Goal: Task Accomplishment & Management: Use online tool/utility

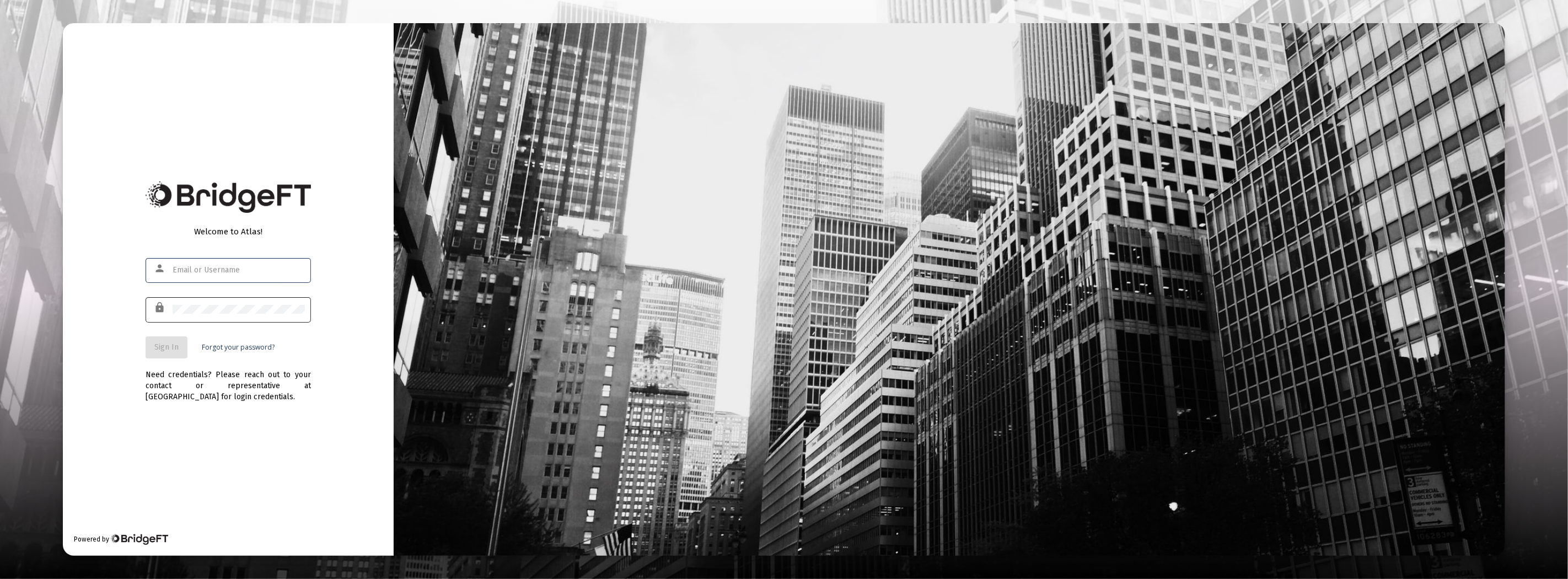
type input "[EMAIL_ADDRESS][DOMAIN_NAME]"
drag, startPoint x: 161, startPoint y: 348, endPoint x: 152, endPoint y: 342, distance: 10.8
click at [161, 348] on span "Sign In" at bounding box center [167, 346] width 24 height 9
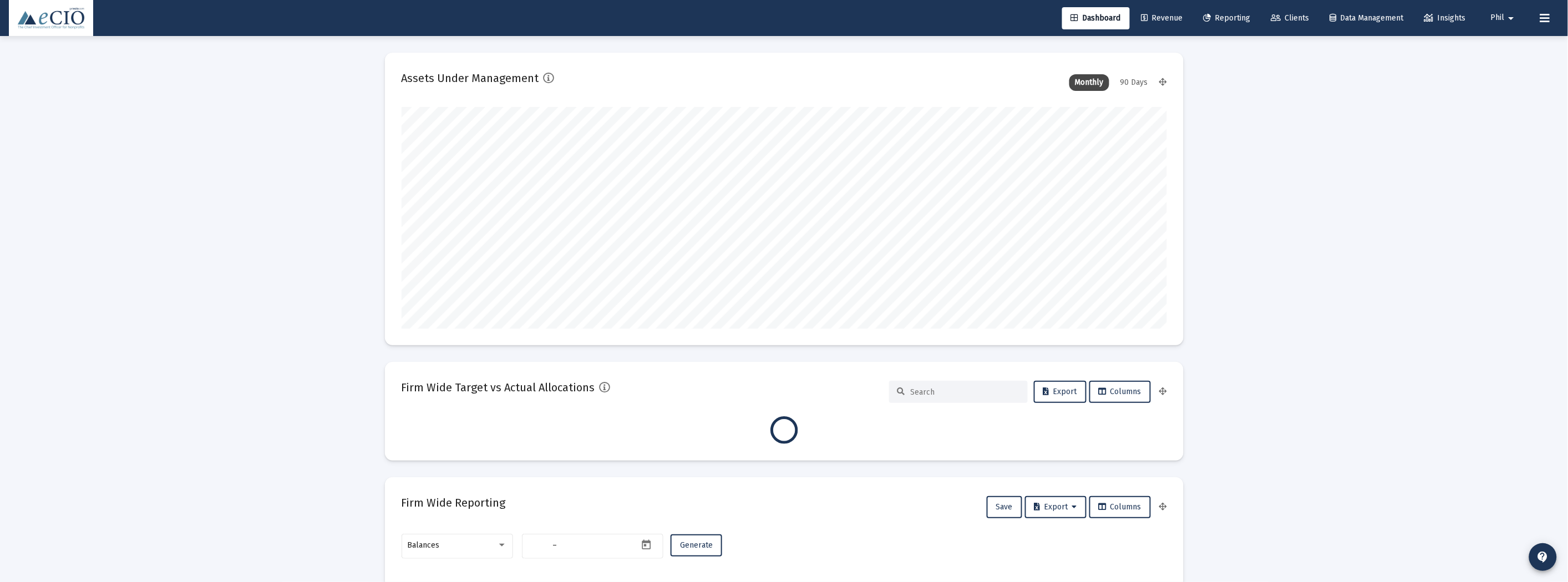
type input "[DATE]"
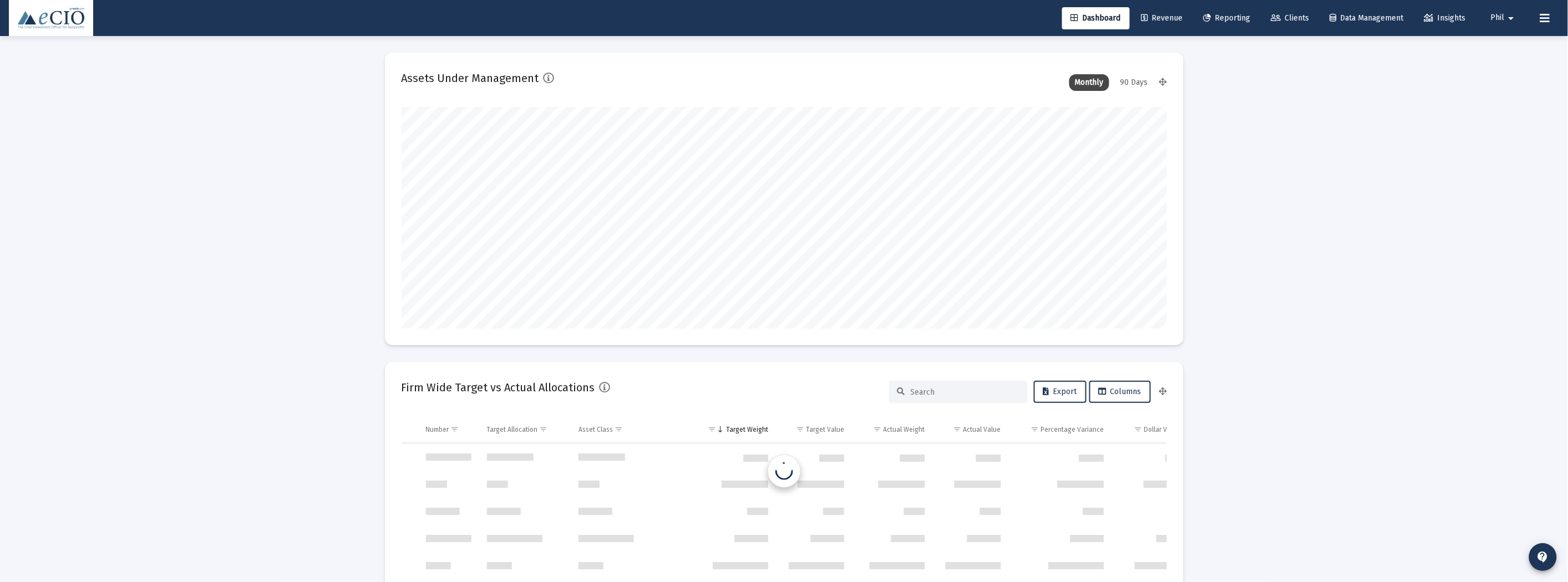
click at [1277, 14] on span "Clients" at bounding box center [1290, 18] width 38 height 9
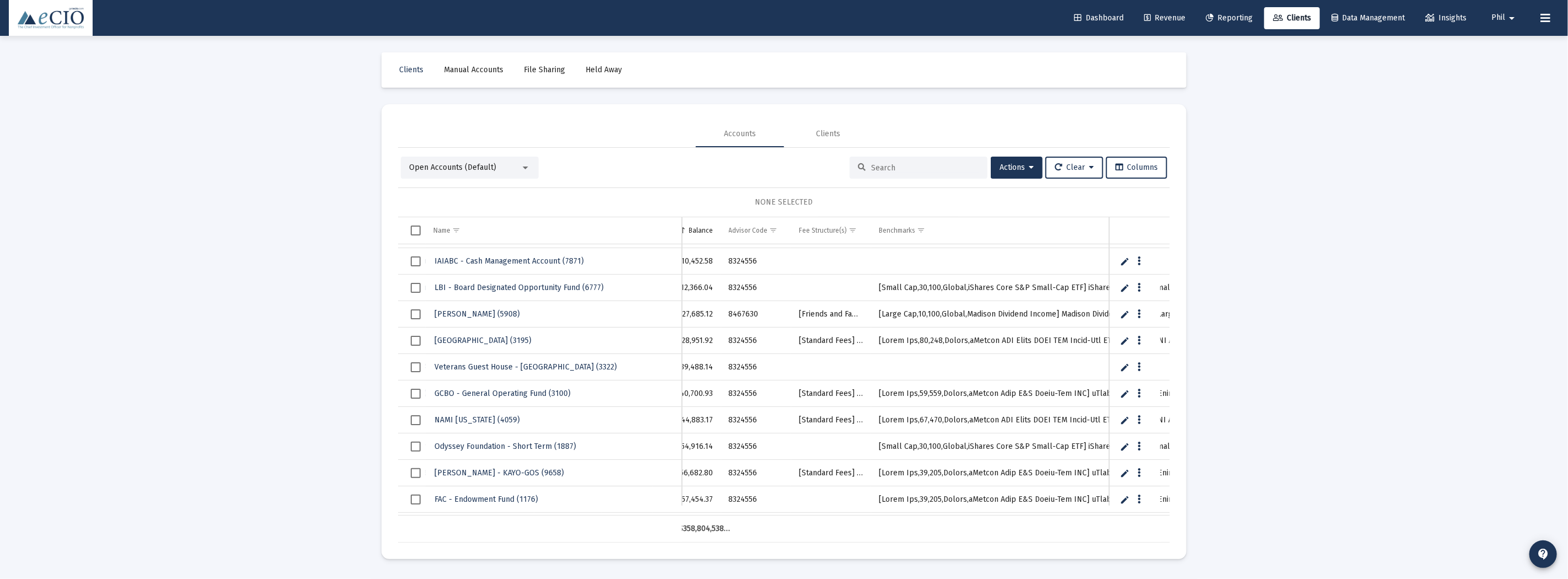
scroll to position [0, 551]
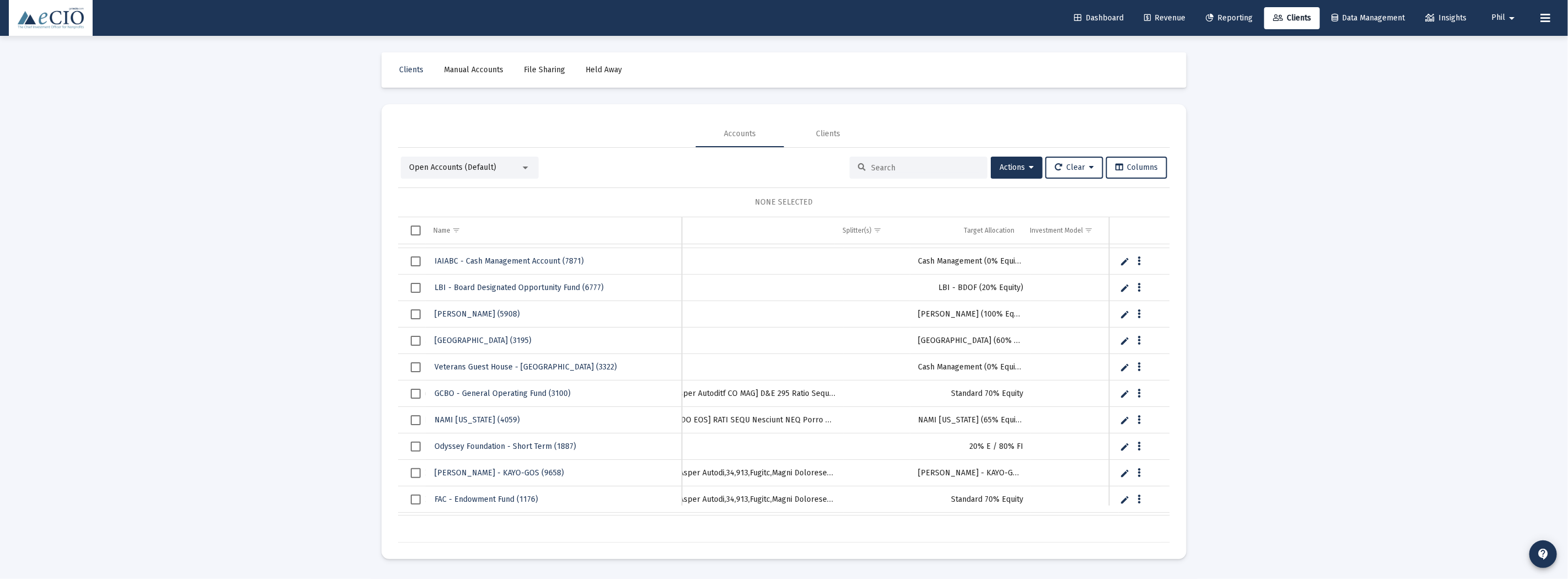
click at [1228, 11] on link "Reporting" at bounding box center [1229, 18] width 65 height 22
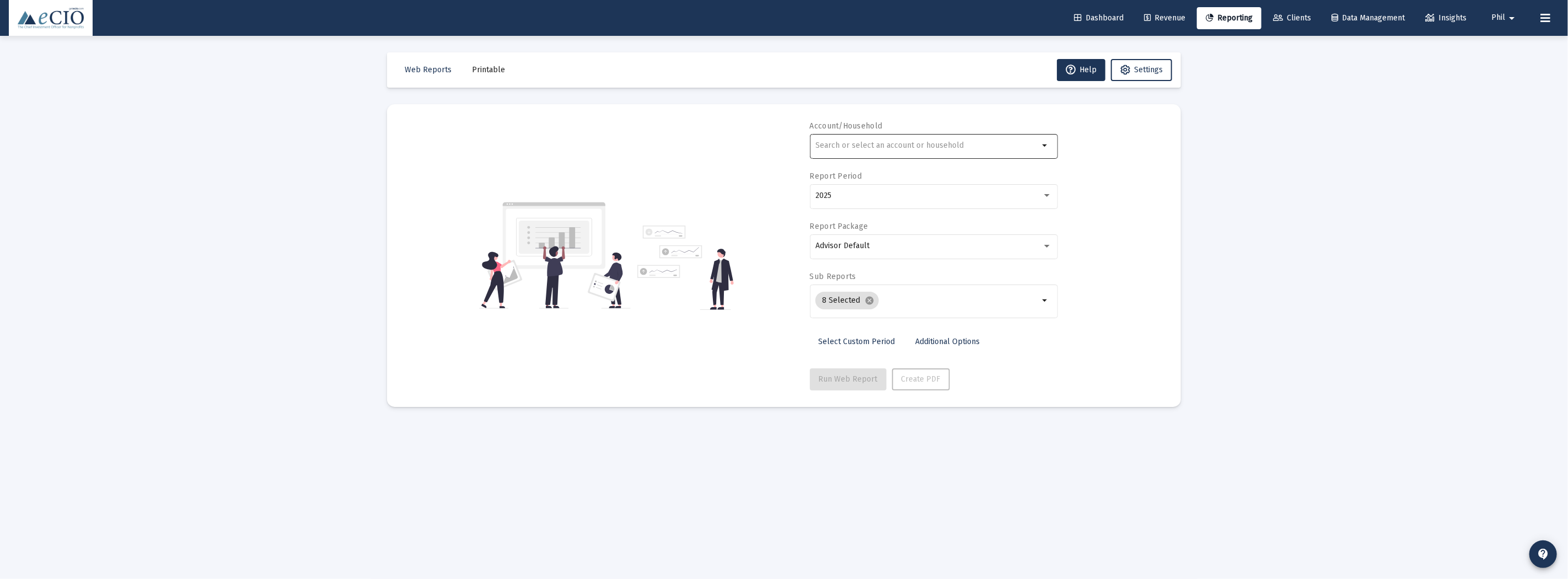
click at [846, 152] on div at bounding box center [927, 145] width 223 height 27
click at [908, 146] on input "madison gas" at bounding box center [927, 146] width 223 height 9
drag, startPoint x: 928, startPoint y: 141, endPoint x: 779, endPoint y: 146, distance: 149.1
click at [780, 146] on div "Account/Household madison gas arrow_drop_down Report Period 2025 Report Package…" at bounding box center [784, 255] width 761 height 270
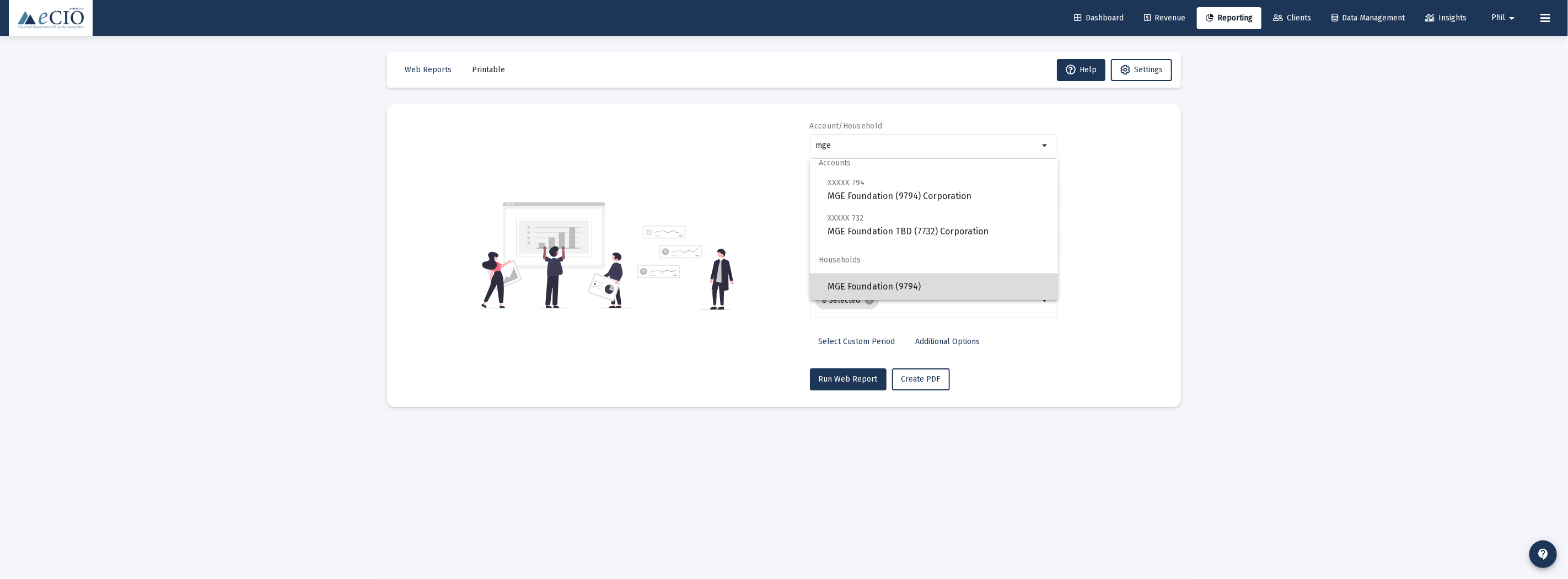
click at [947, 284] on span "MGE Foundation (9794)" at bounding box center [939, 286] width 222 height 26
type input "MGE Foundation (9794)"
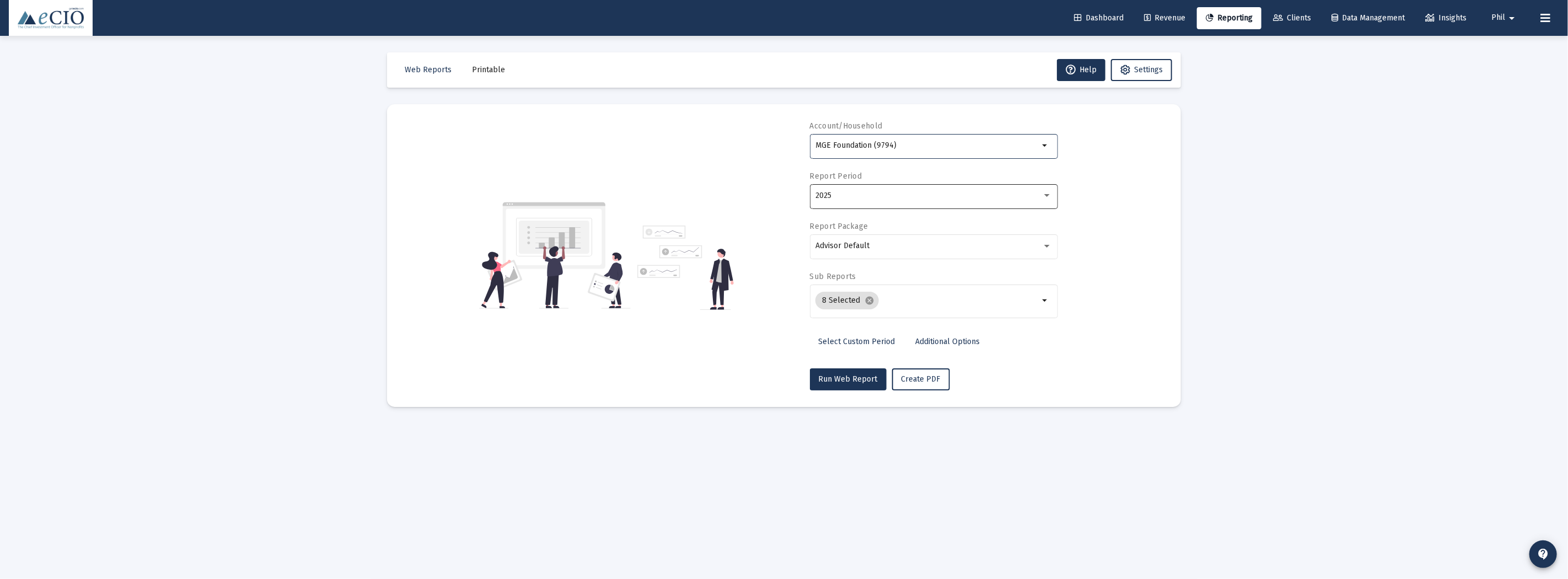
click at [908, 191] on div "2025" at bounding box center [929, 195] width 226 height 9
click at [915, 194] on span "[DATE]" at bounding box center [929, 197] width 228 height 23
click at [838, 373] on button "Run Web Report" at bounding box center [849, 379] width 77 height 22
select select "View all"
